Goal: Transaction & Acquisition: Register for event/course

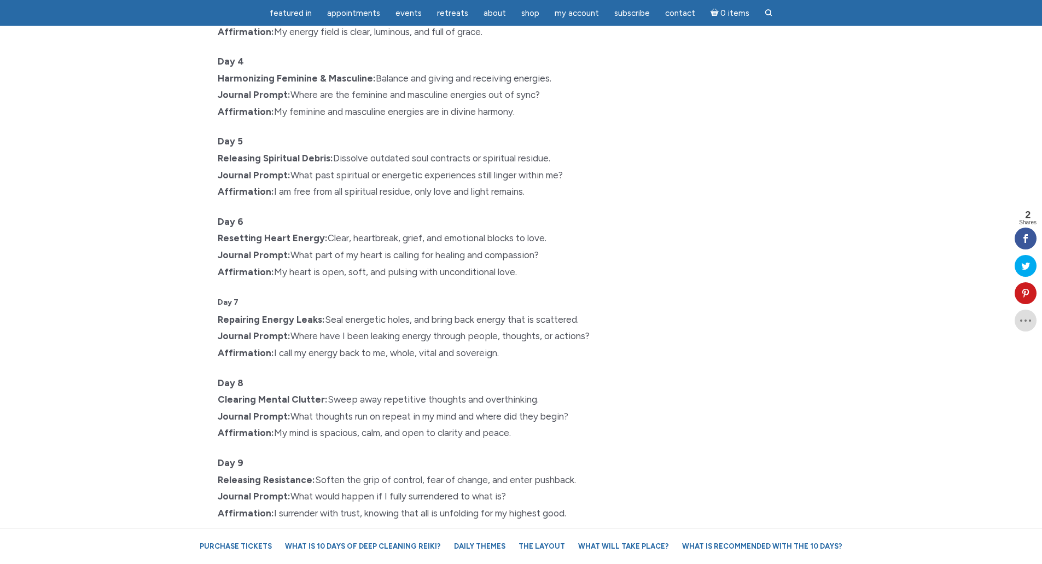
scroll to position [1423, 0]
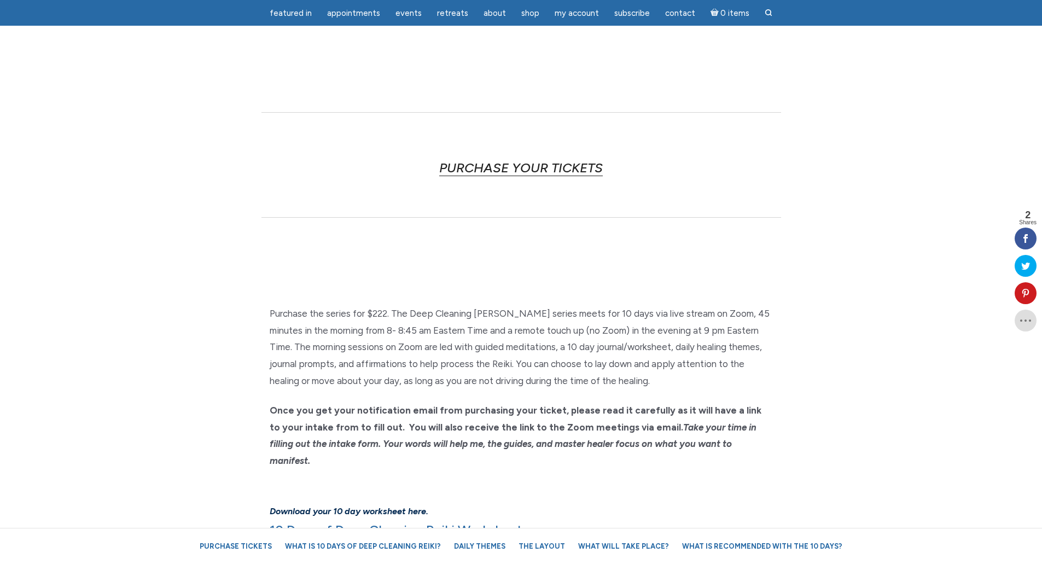
click at [456, 163] on link "PURCHASE YOUR TICKETS" at bounding box center [521, 168] width 164 height 16
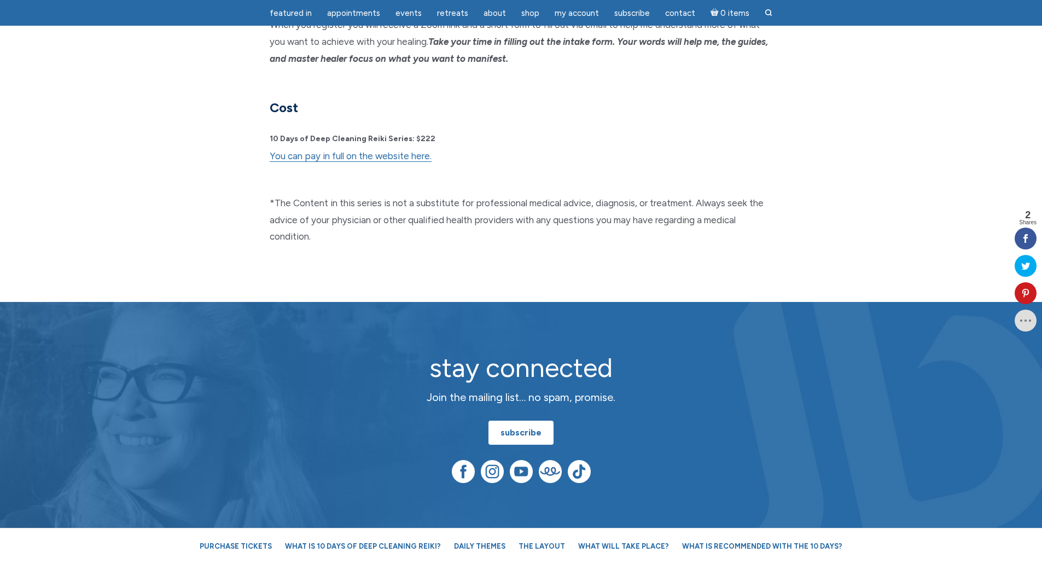
scroll to position [2877, 0]
click at [399, 150] on link "You can pay in full on the website here." at bounding box center [351, 155] width 162 height 11
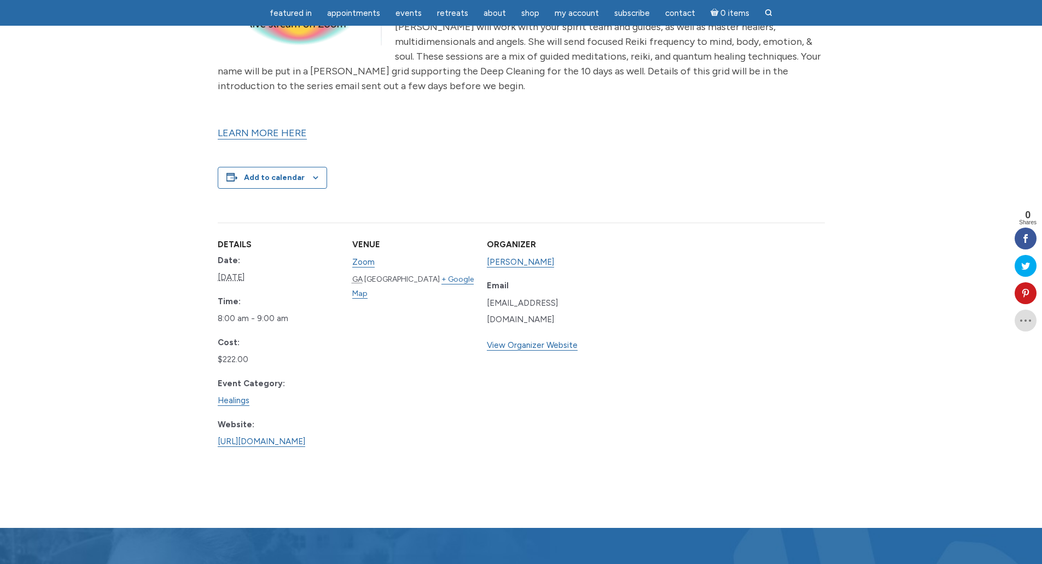
scroll to position [492, 0]
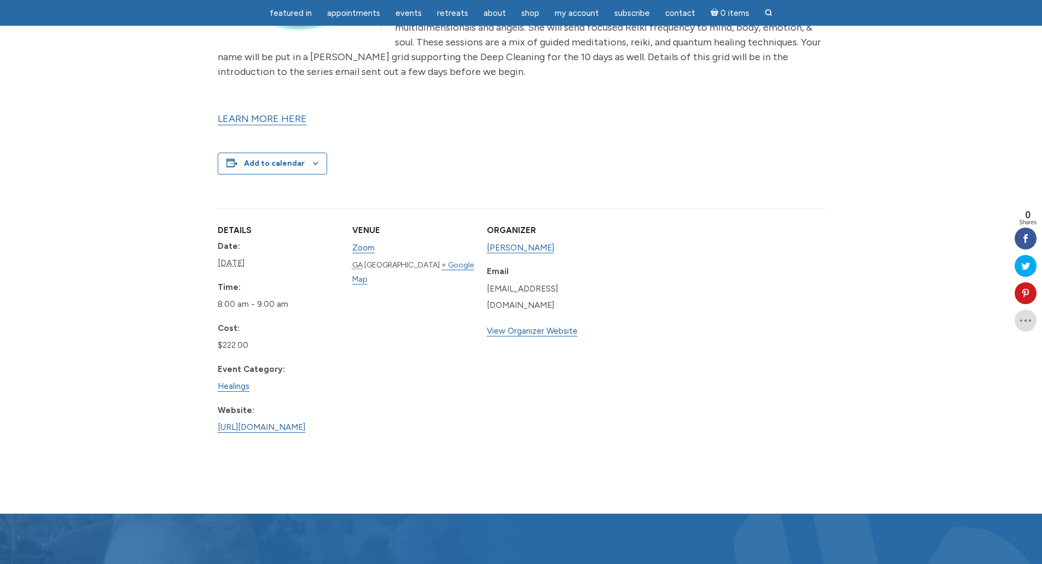
click at [608, 403] on div "Organizer Jamie Butler Email events@jamiebutlermedium.com View Organizer Website" at bounding box center [547, 330] width 121 height 245
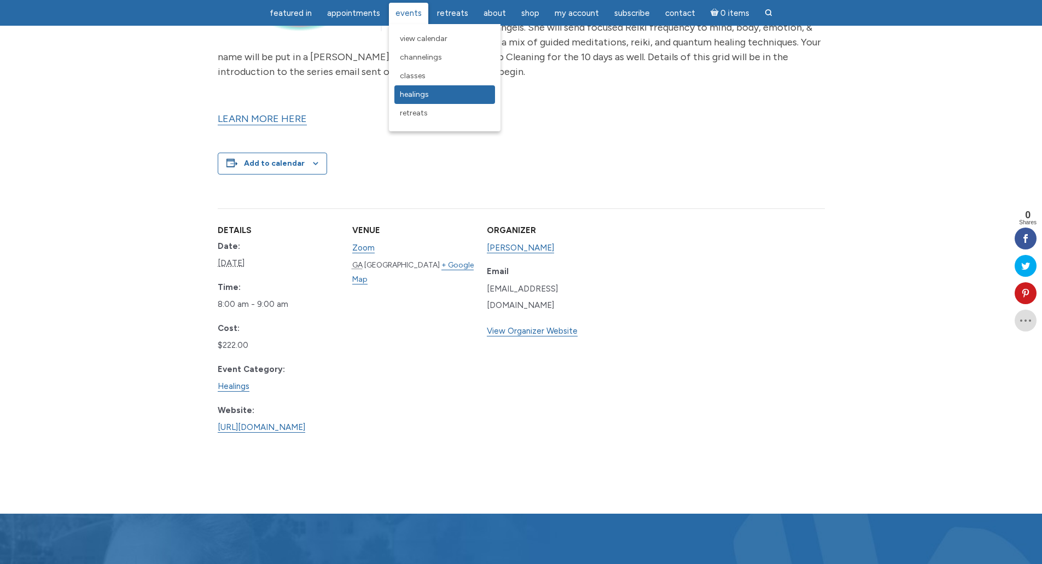
click at [422, 97] on span "Healings" at bounding box center [414, 94] width 29 height 9
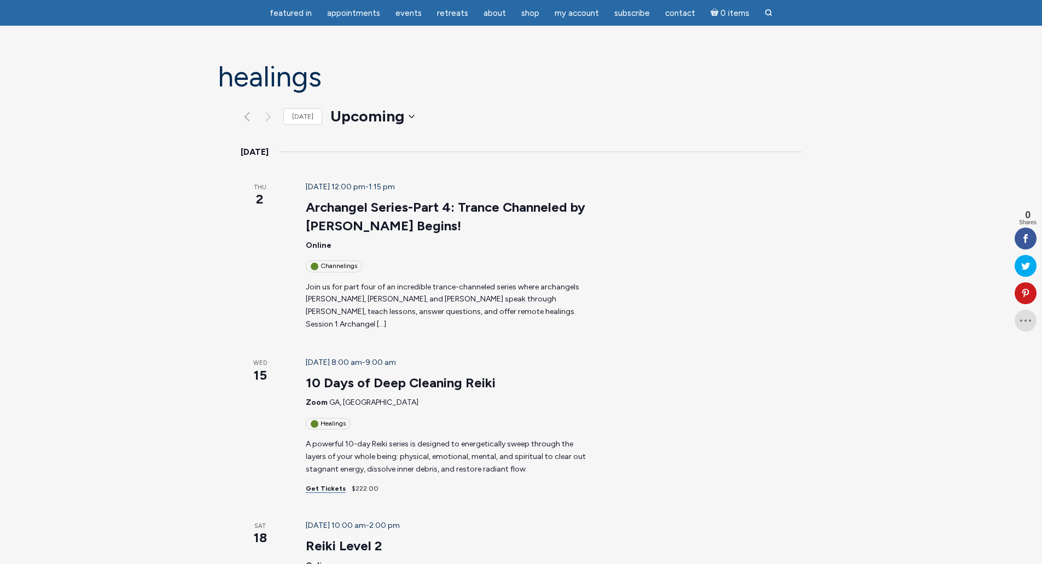
scroll to position [55, 0]
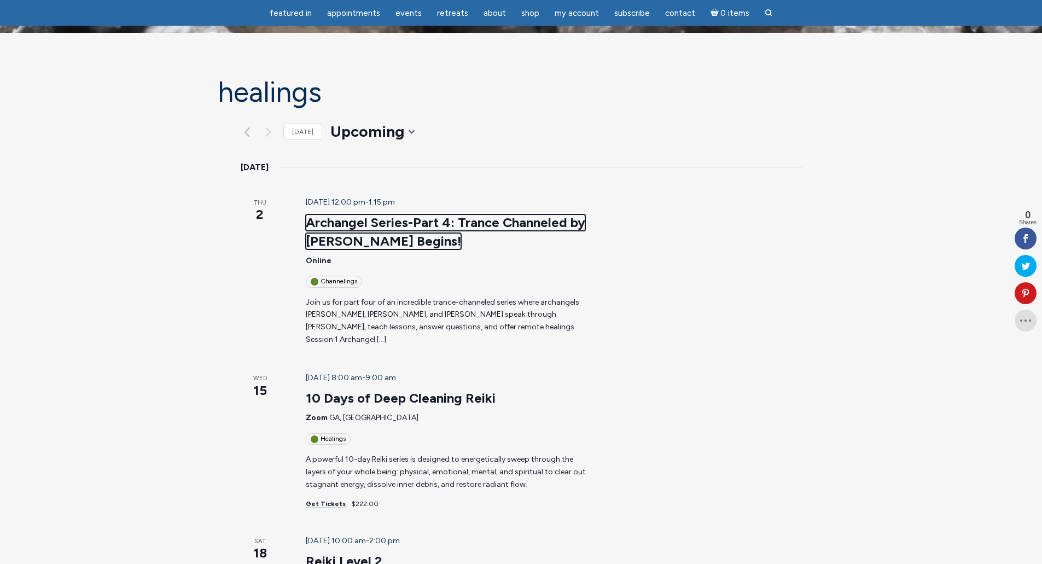
click at [386, 214] on link "Archangel Series-Part 4: Trance Channeled by Jamie Butler Begins!" at bounding box center [446, 231] width 280 height 35
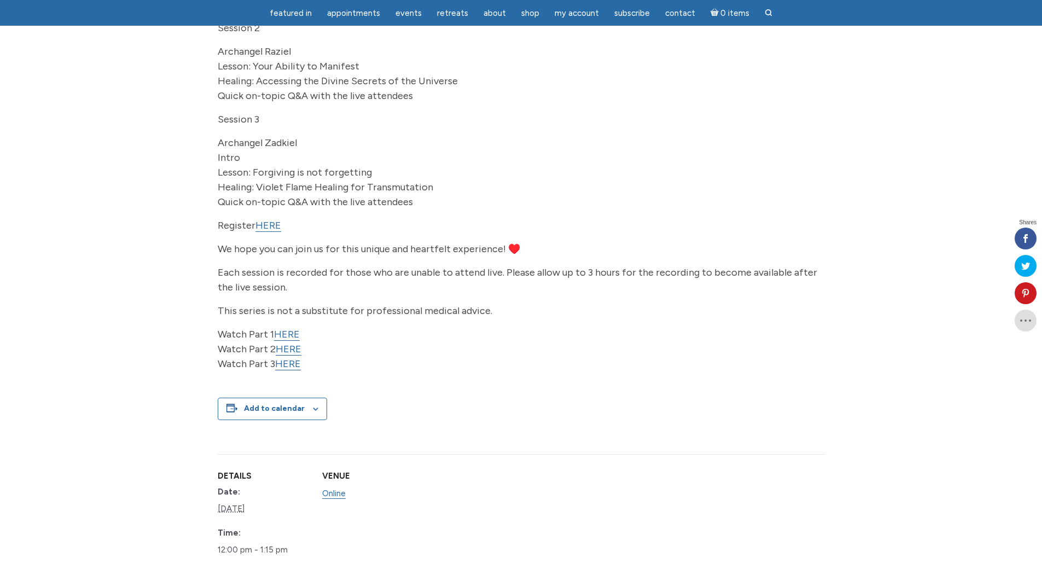
scroll to position [328, 0]
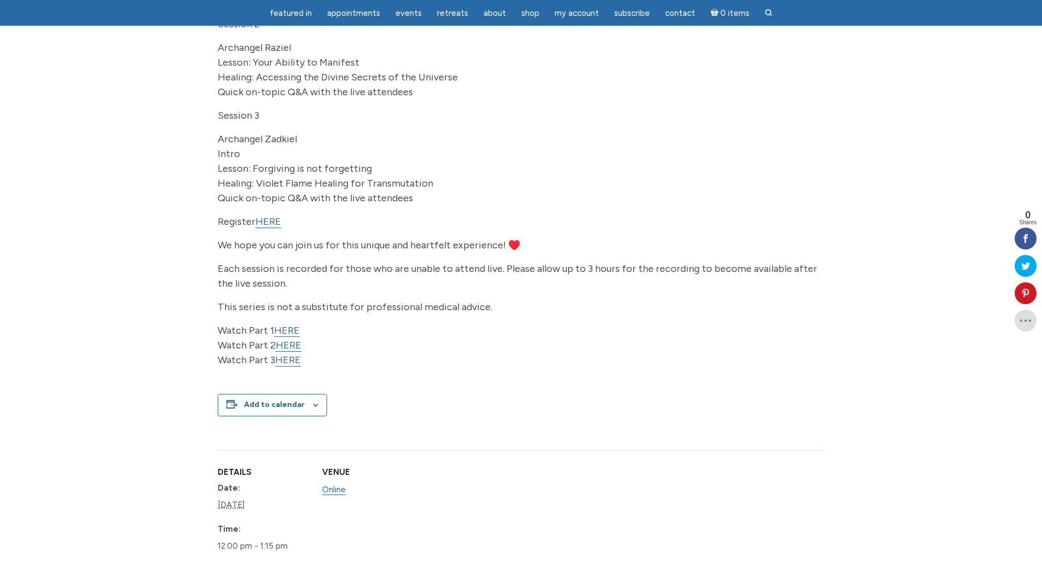
click at [281, 337] on link "HERE" at bounding box center [287, 330] width 26 height 13
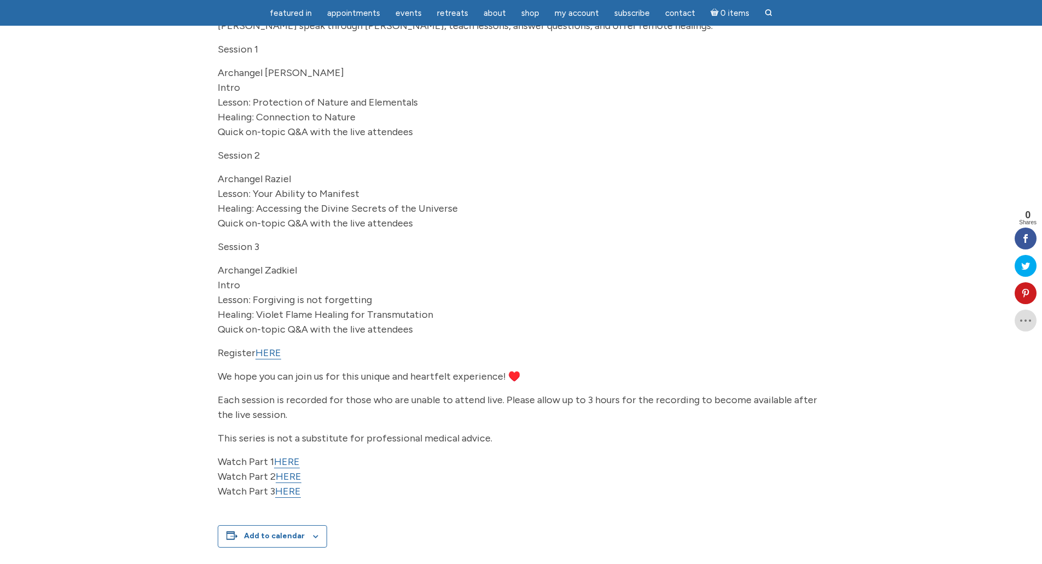
scroll to position [383, 0]
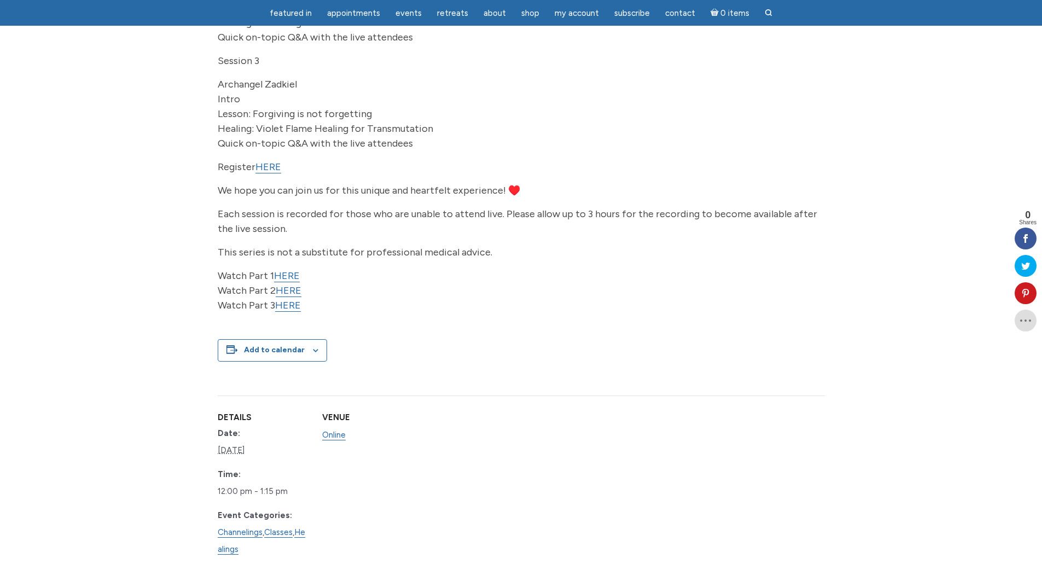
click at [284, 282] on link "HERE" at bounding box center [287, 276] width 26 height 13
